Goal: Information Seeking & Learning: Learn about a topic

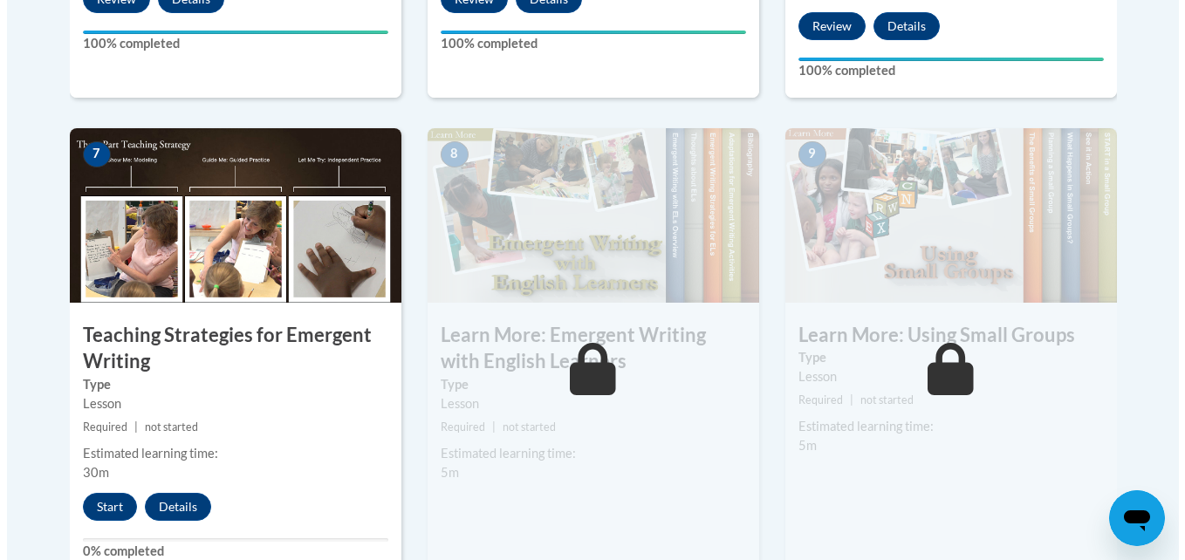
scroll to position [1480, 0]
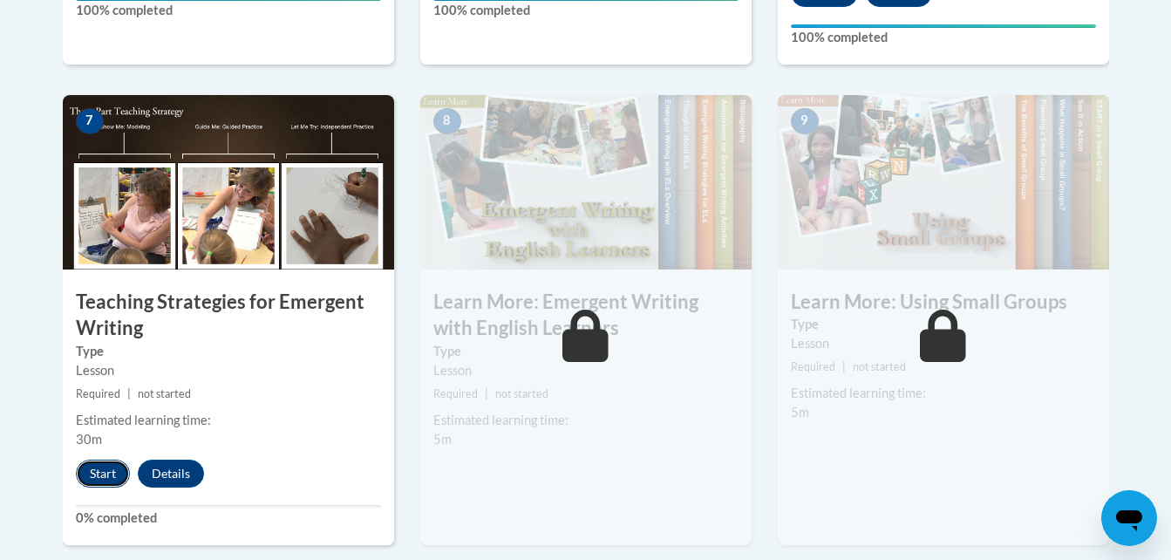
click at [97, 460] on button "Start" at bounding box center [103, 474] width 54 height 28
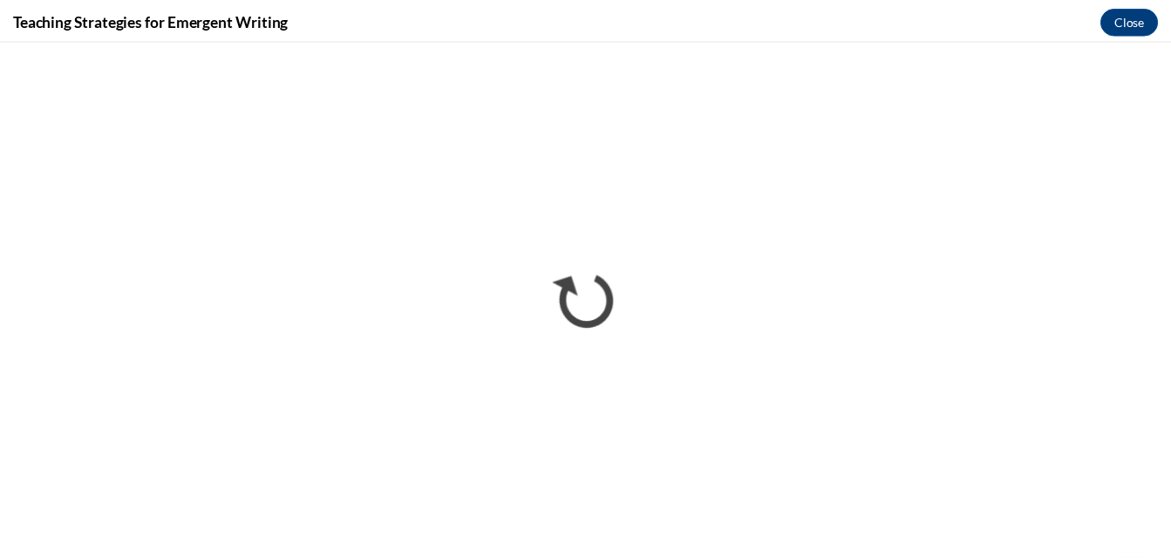
scroll to position [0, 0]
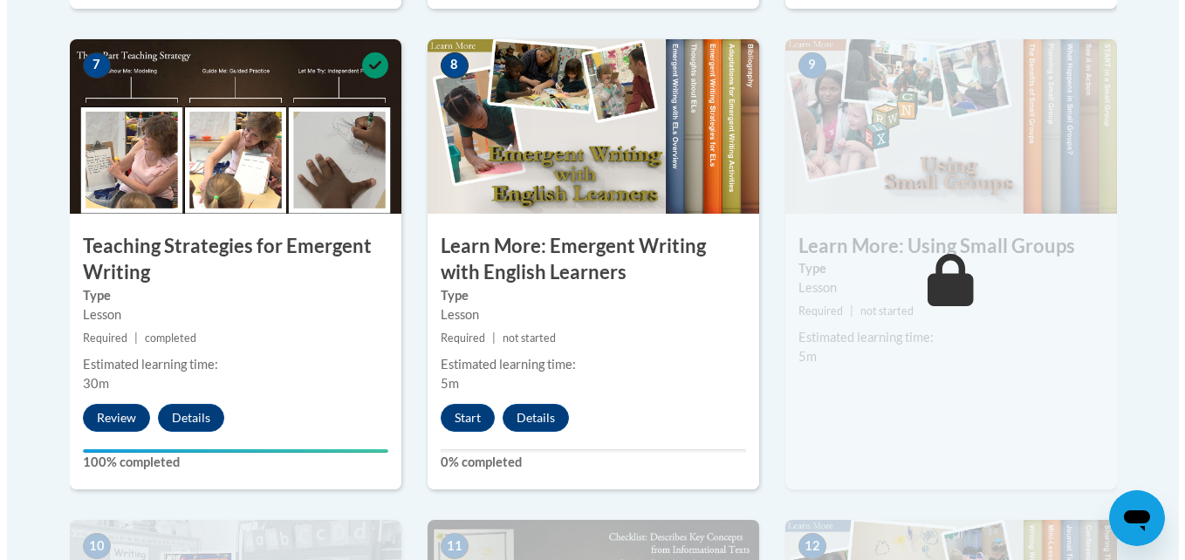
scroll to position [1543, 0]
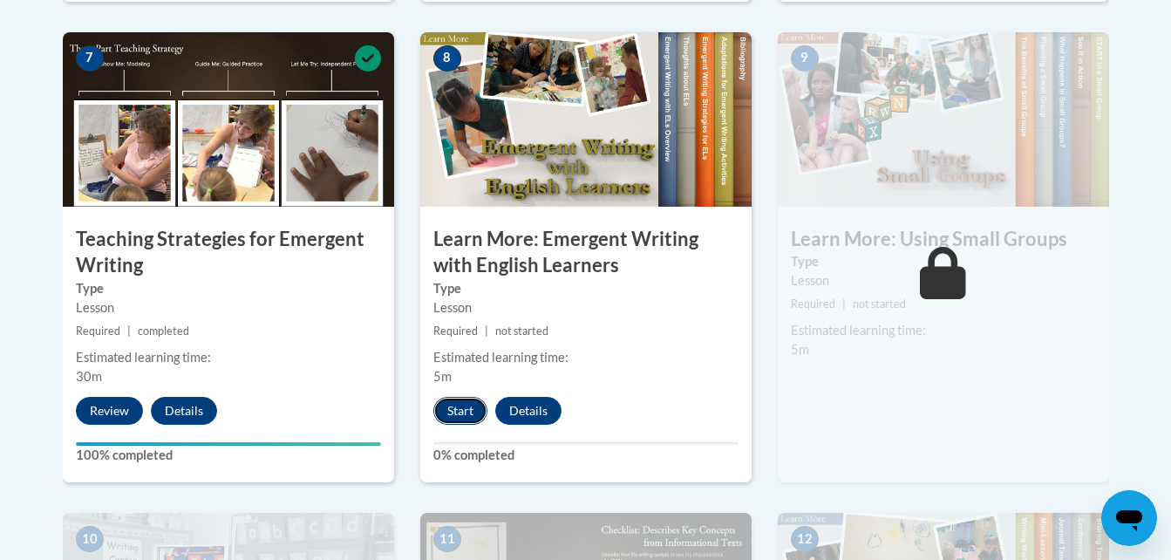
click at [469, 397] on button "Start" at bounding box center [461, 411] width 54 height 28
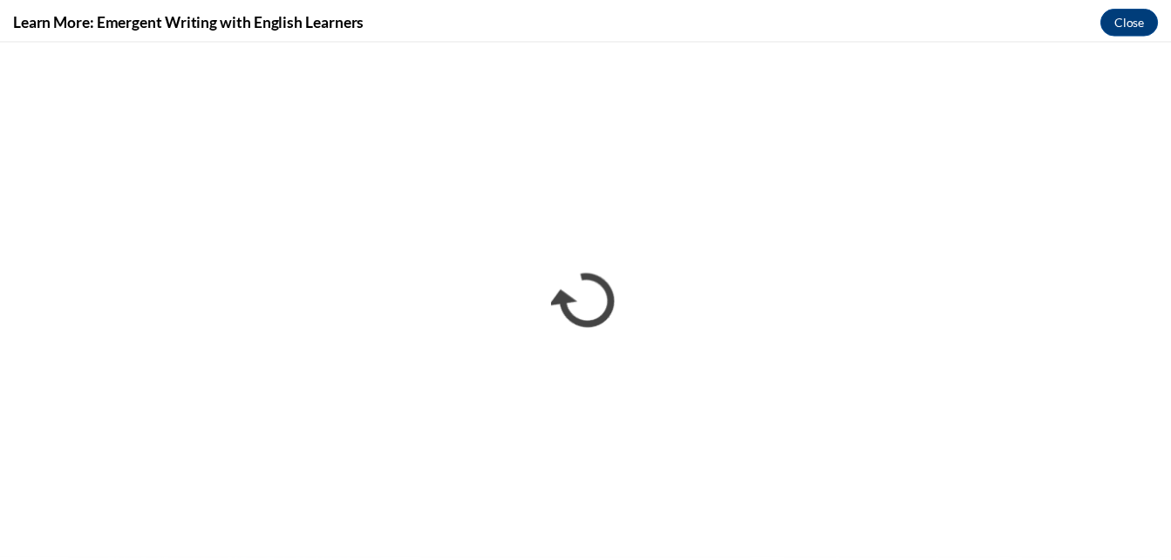
scroll to position [0, 0]
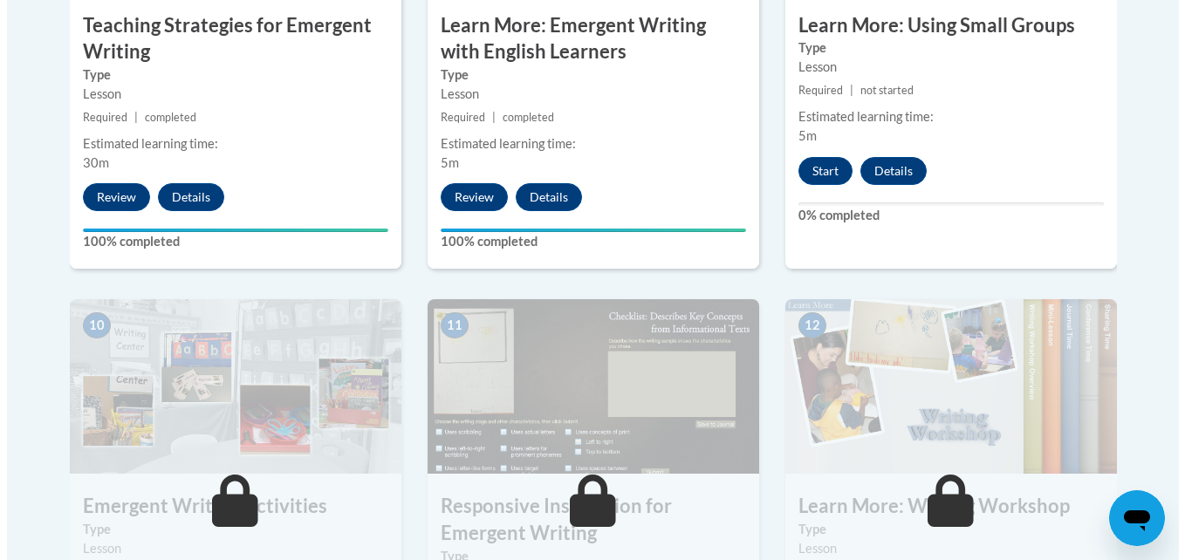
scroll to position [1758, 0]
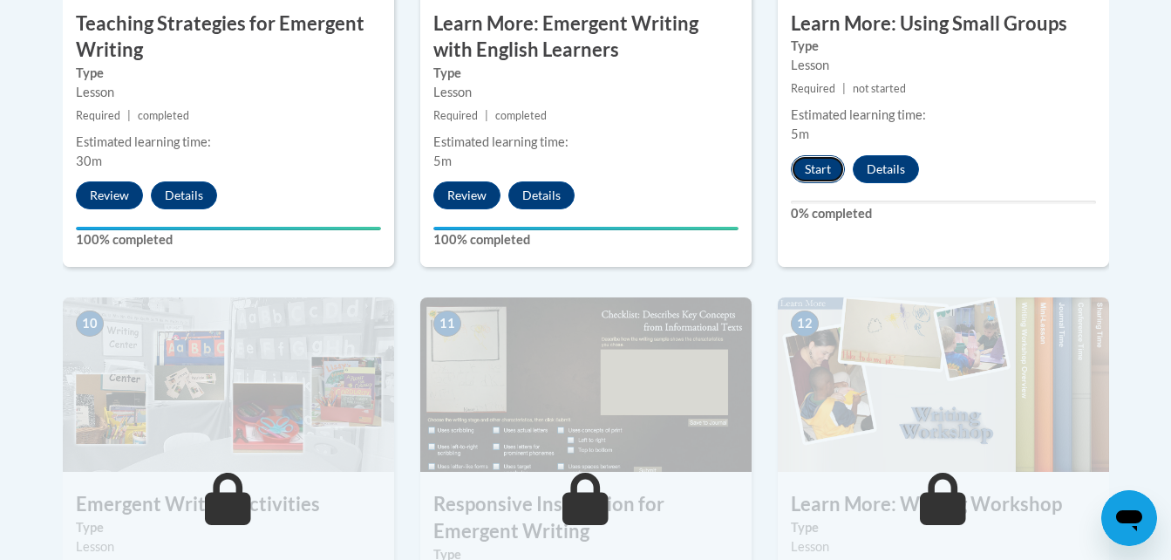
click at [822, 155] on button "Start" at bounding box center [818, 169] width 54 height 28
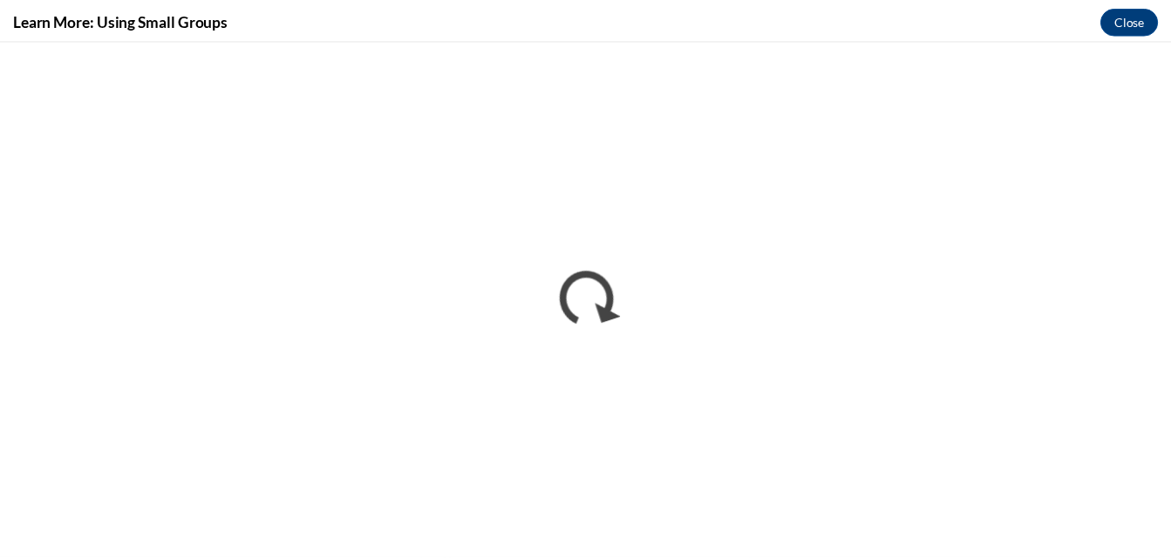
scroll to position [0, 0]
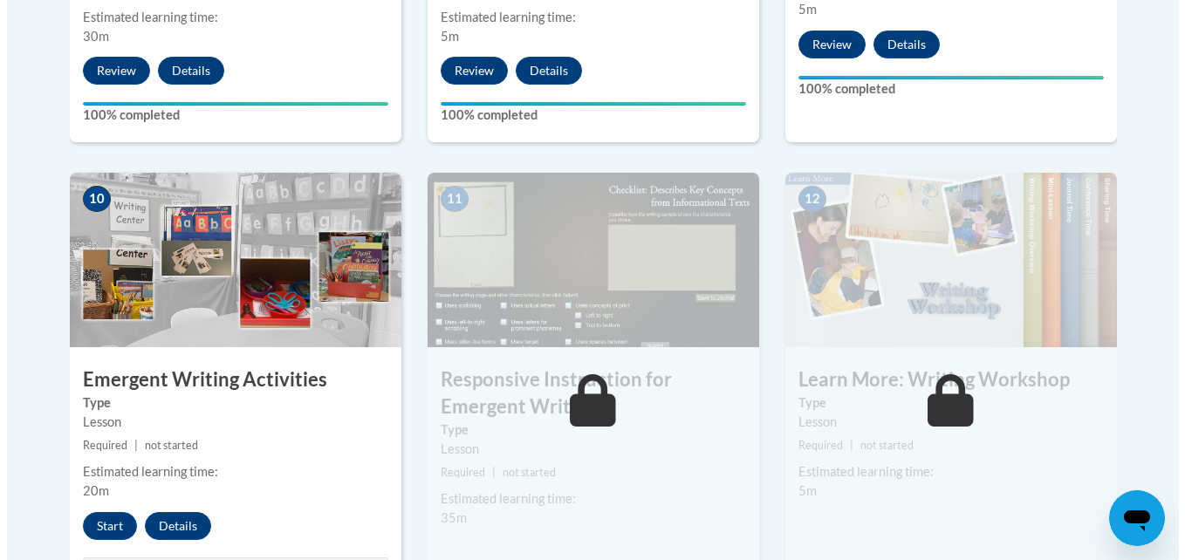
scroll to position [1888, 0]
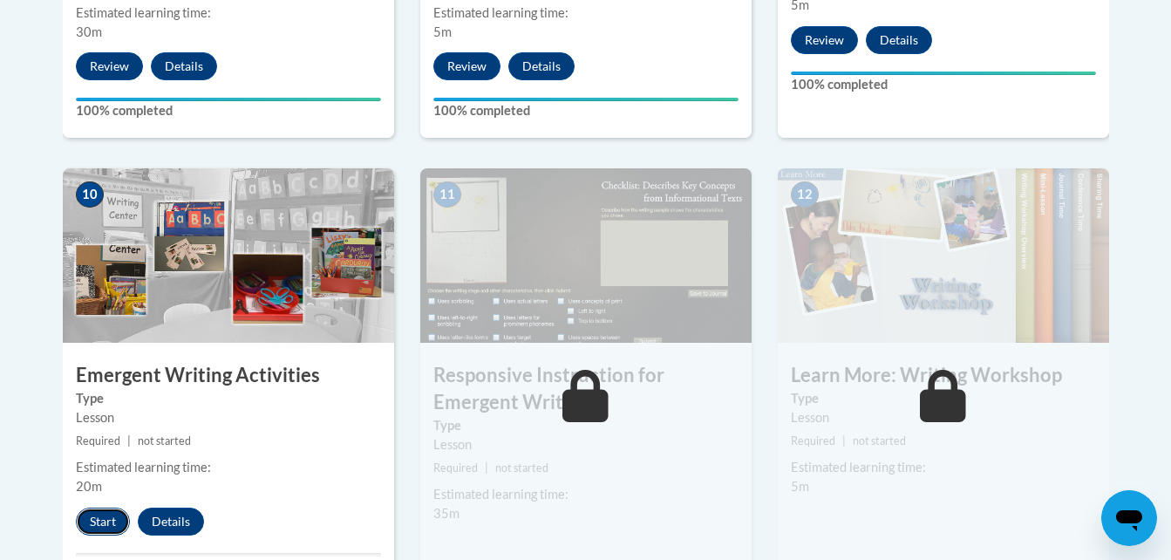
click at [99, 508] on button "Start" at bounding box center [103, 522] width 54 height 28
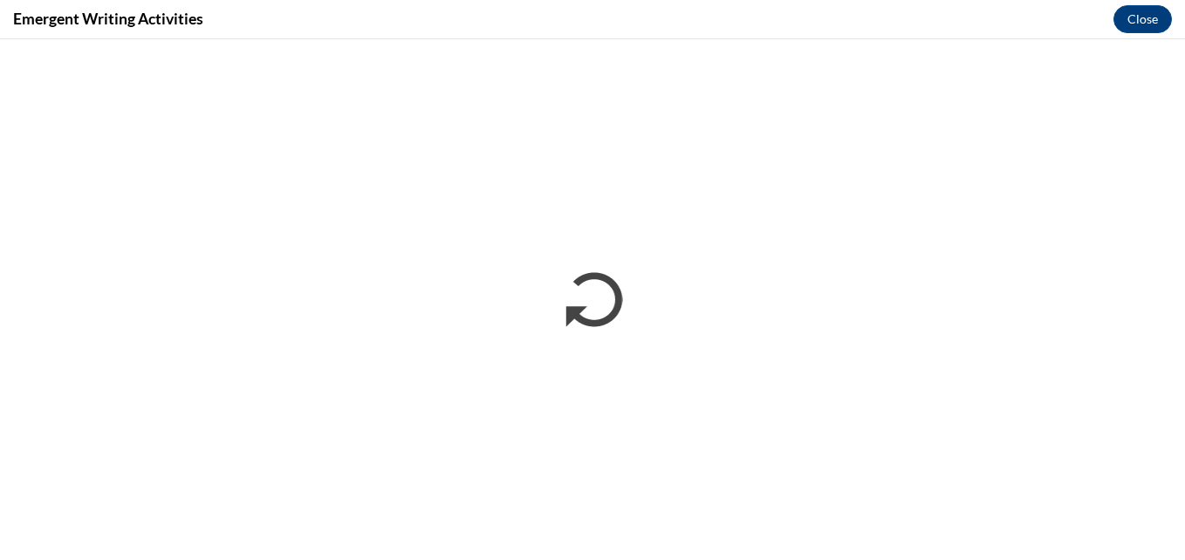
scroll to position [0, 0]
